Goal: Task Accomplishment & Management: Use online tool/utility

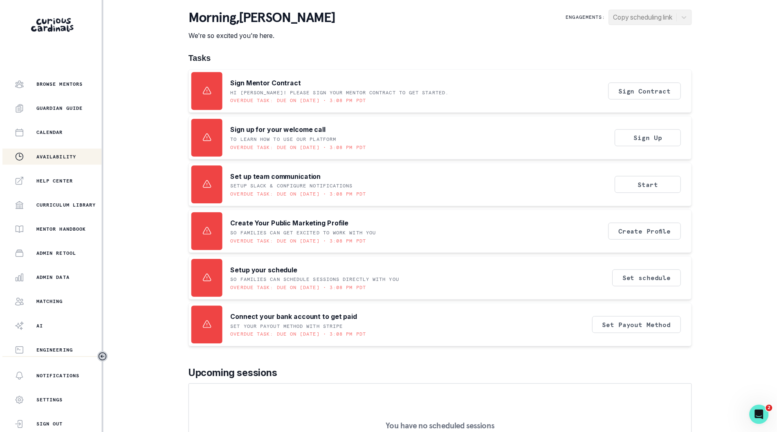
scroll to position [63, 0]
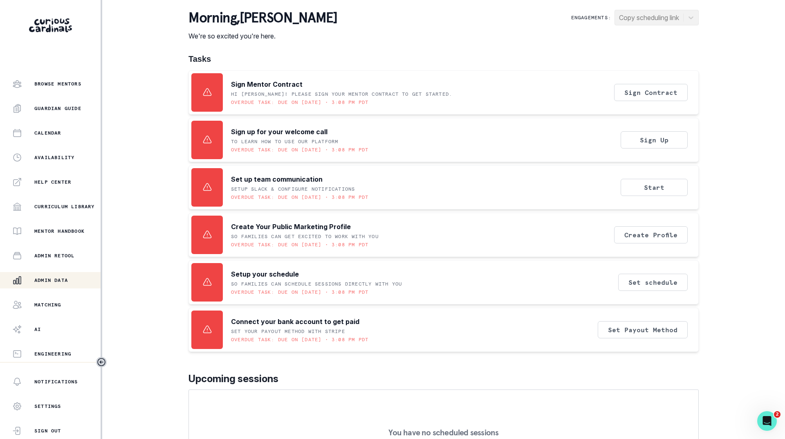
click at [50, 277] on p "Admin Data" at bounding box center [51, 280] width 34 height 7
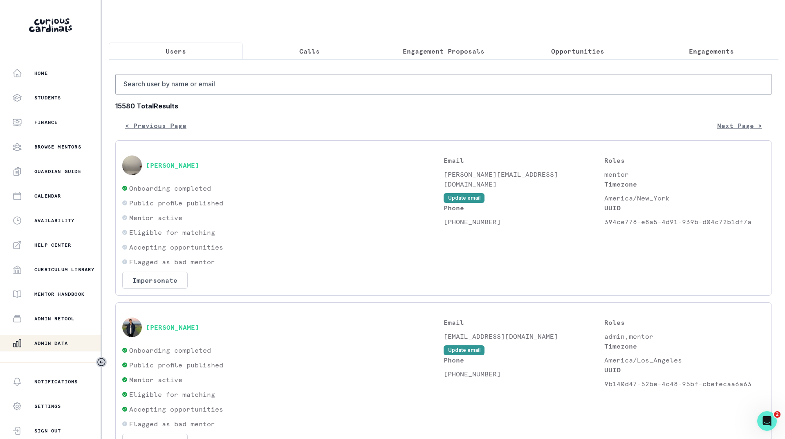
click at [564, 51] on p "Opportunities" at bounding box center [577, 51] width 53 height 10
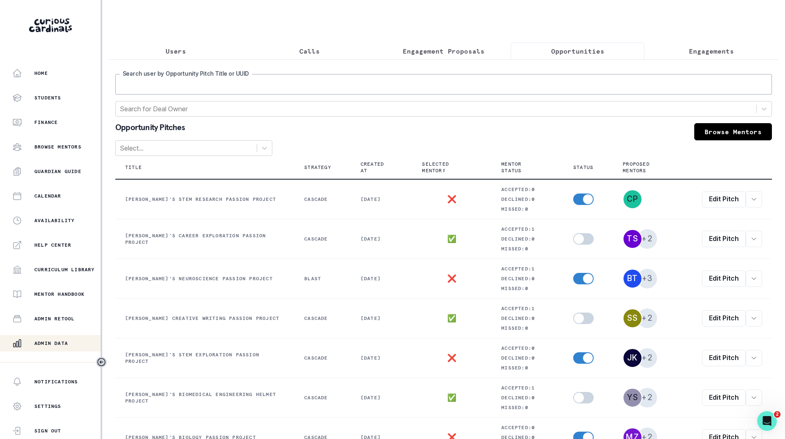
click at [421, 94] on input "Search user by Opportunity Pitch Title or UUID" at bounding box center [443, 84] width 656 height 20
type input "[DEMOGRAPHIC_DATA]"
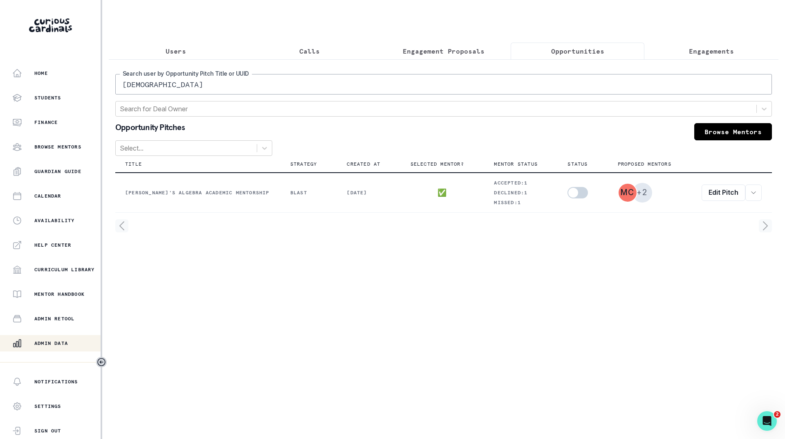
click at [160, 52] on button "Users" at bounding box center [176, 51] width 134 height 17
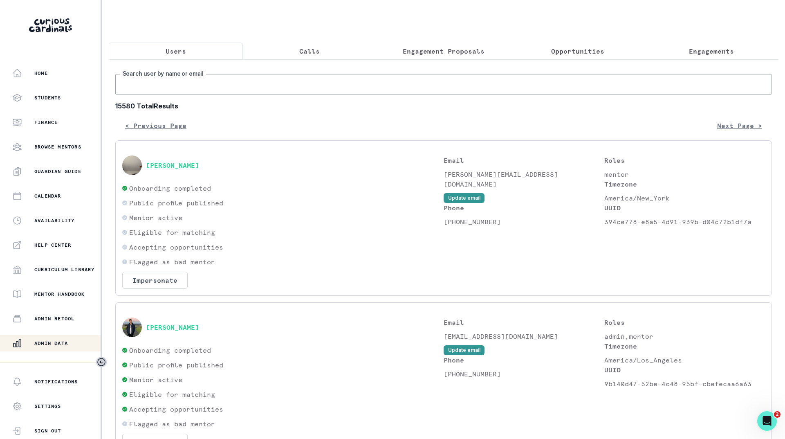
click at [202, 92] on input "Search user by name or email" at bounding box center [443, 84] width 656 height 20
type input "gaya"
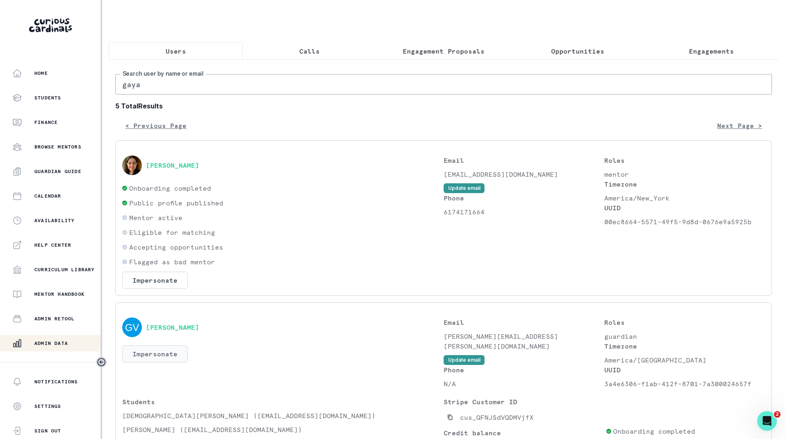
click at [159, 362] on button "Impersonate" at bounding box center [154, 353] width 65 height 17
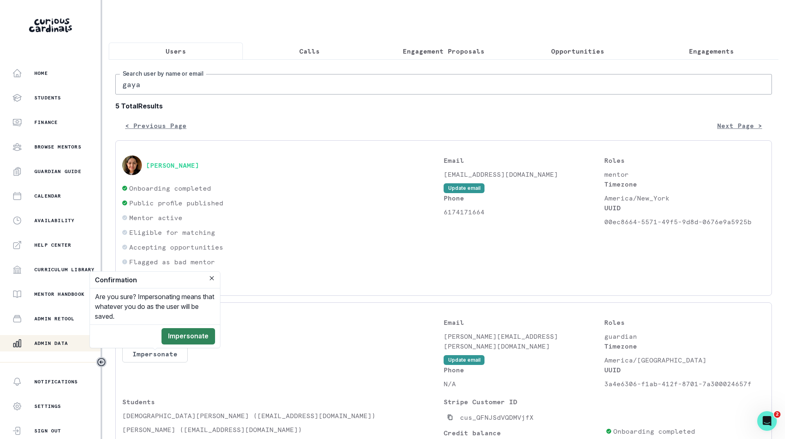
click at [200, 336] on button "Impersonate" at bounding box center [188, 336] width 54 height 16
